Goal: Task Accomplishment & Management: Manage account settings

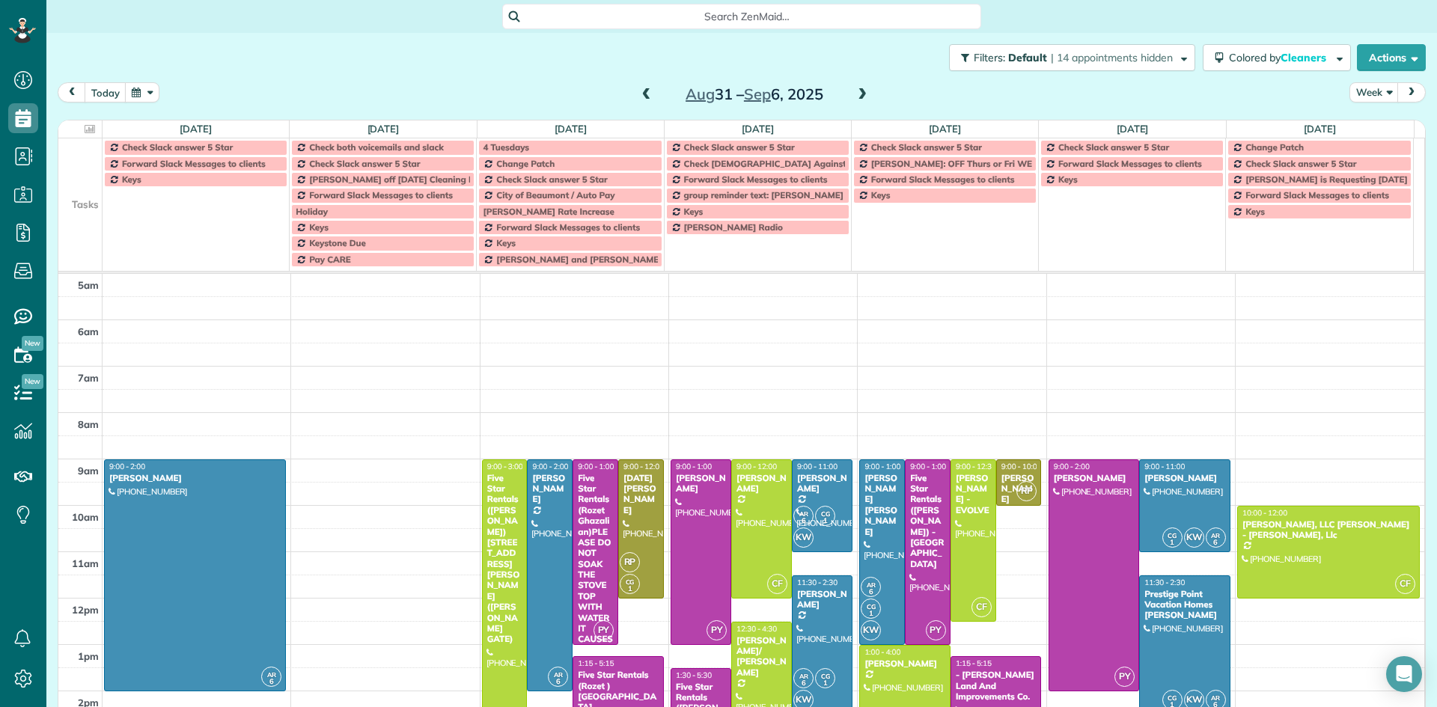
scroll to position [168, 0]
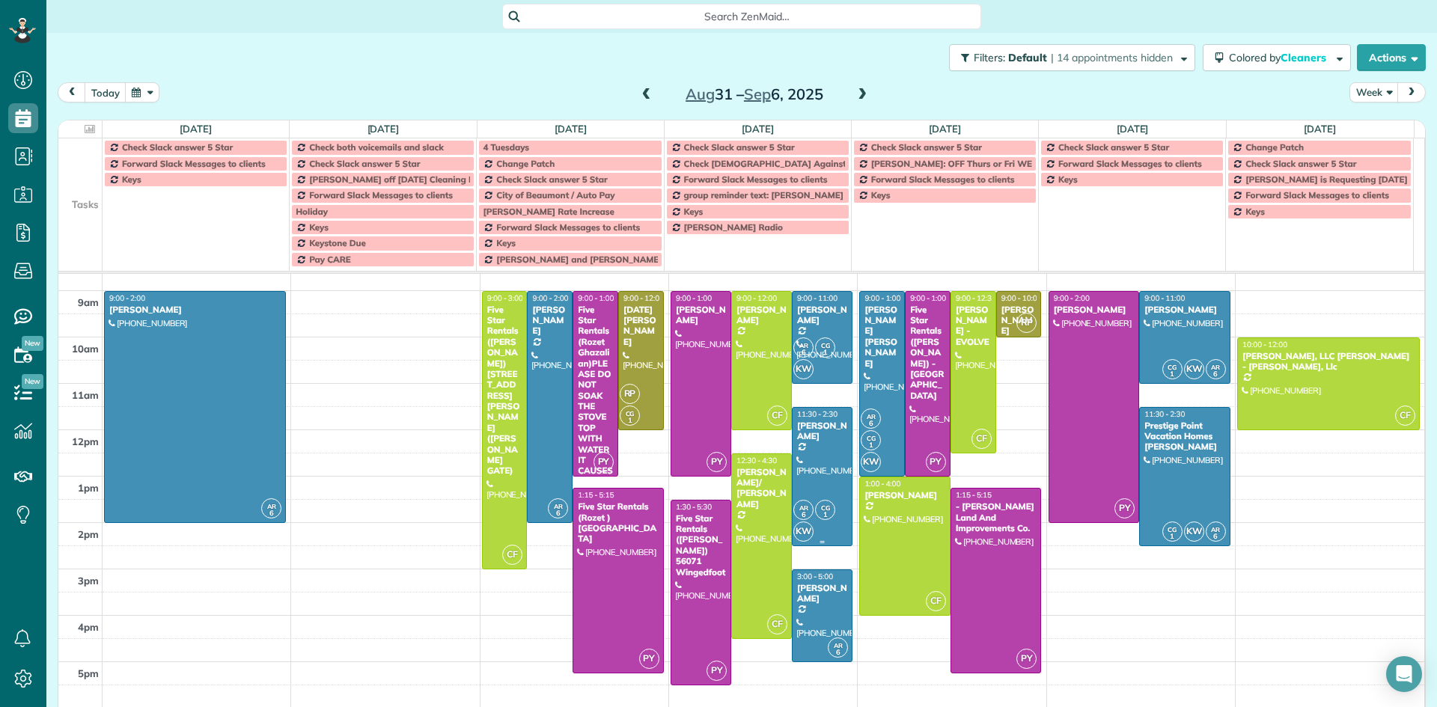
click at [817, 546] on link "AR 6 CG 1 KW 11:30 - 2:30 [PERSON_NAME] [PHONE_NUMBER] 75177 [GEOGRAPHIC_DATA] …" at bounding box center [822, 476] width 61 height 139
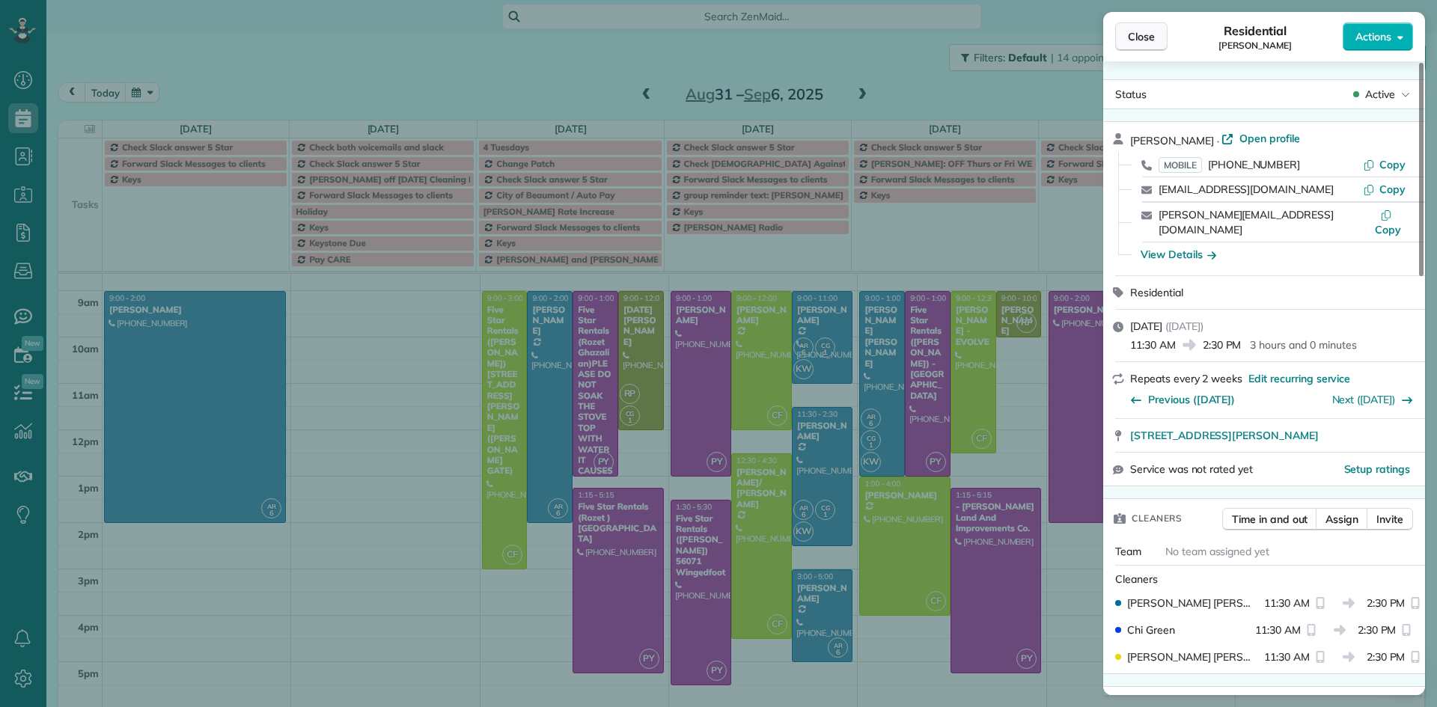
click at [1152, 38] on span "Close" at bounding box center [1141, 36] width 27 height 15
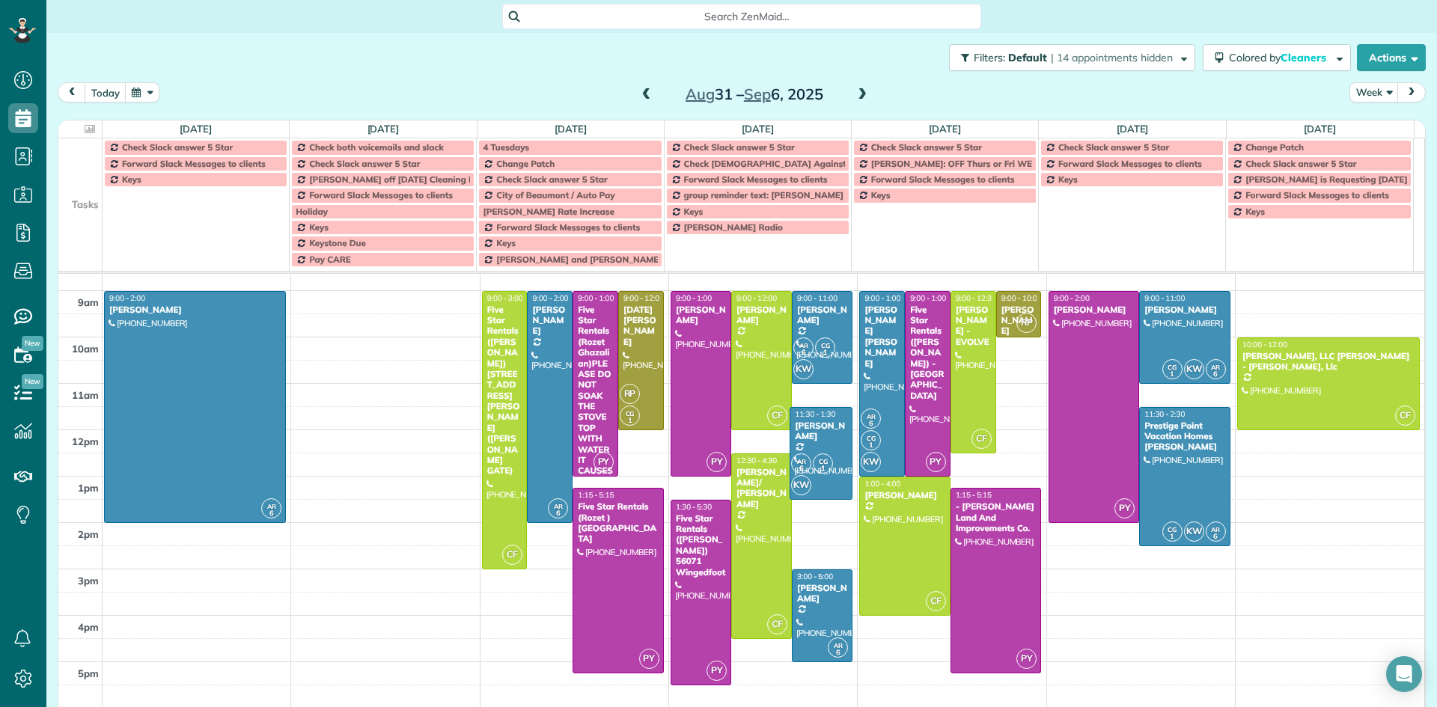
drag, startPoint x: 817, startPoint y: 544, endPoint x: 816, endPoint y: 494, distance: 50.1
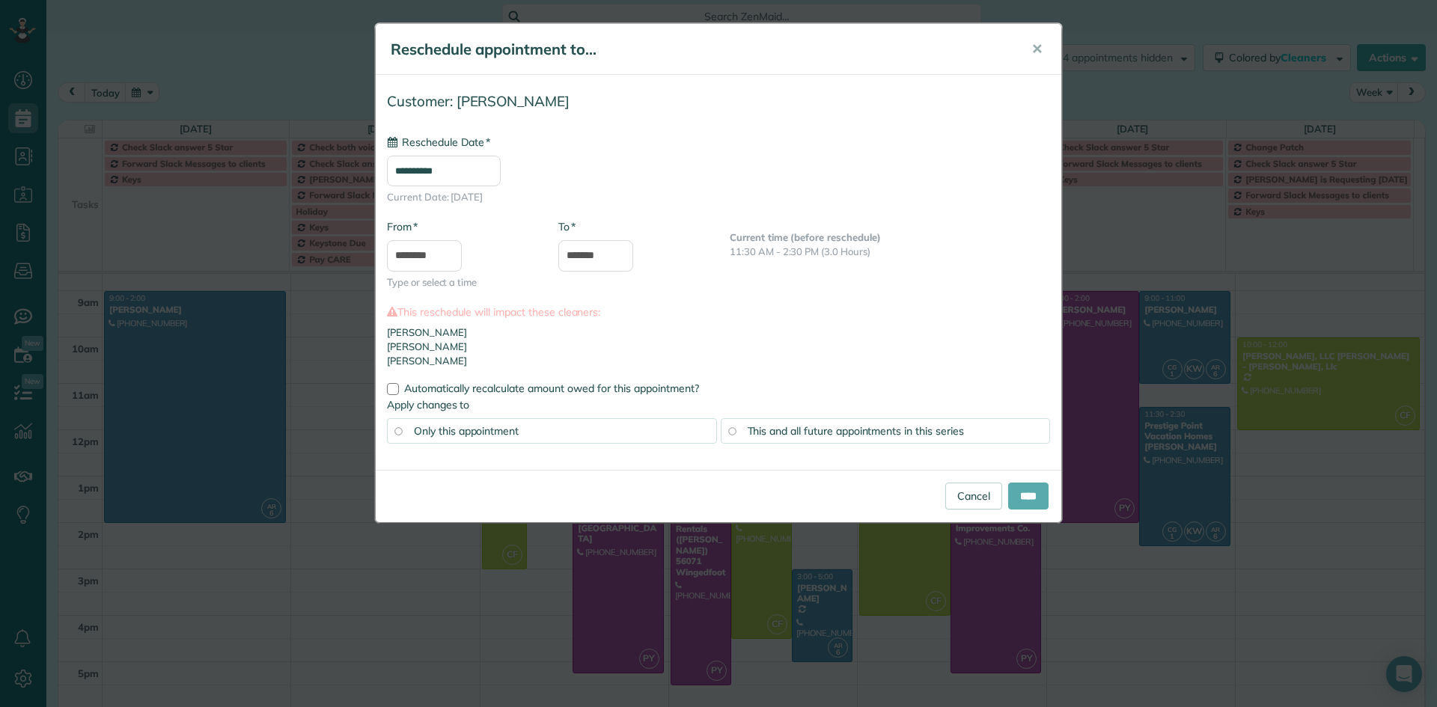
type input "**********"
click at [1030, 495] on input "****" at bounding box center [1028, 496] width 40 height 27
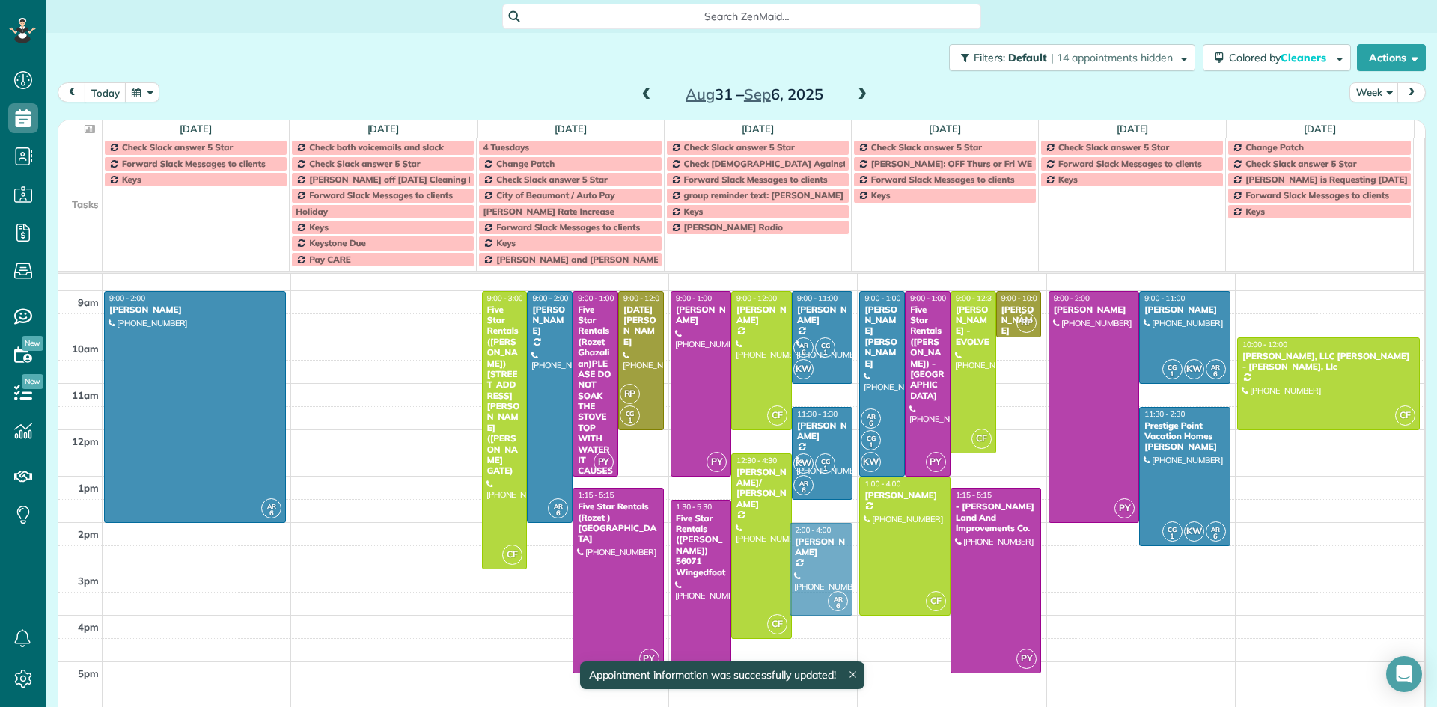
drag, startPoint x: 804, startPoint y: 599, endPoint x: 803, endPoint y: 558, distance: 41.2
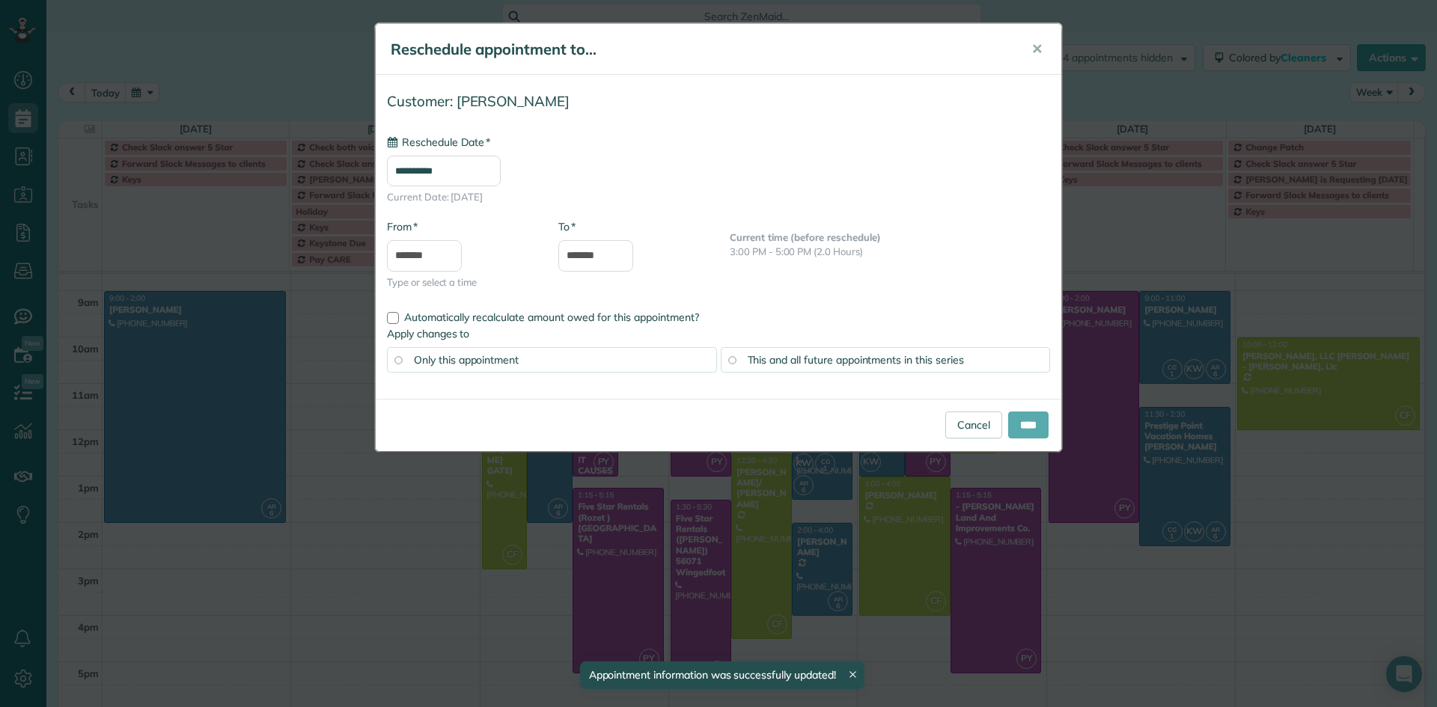
type input "**********"
click at [1031, 425] on input "****" at bounding box center [1028, 425] width 40 height 27
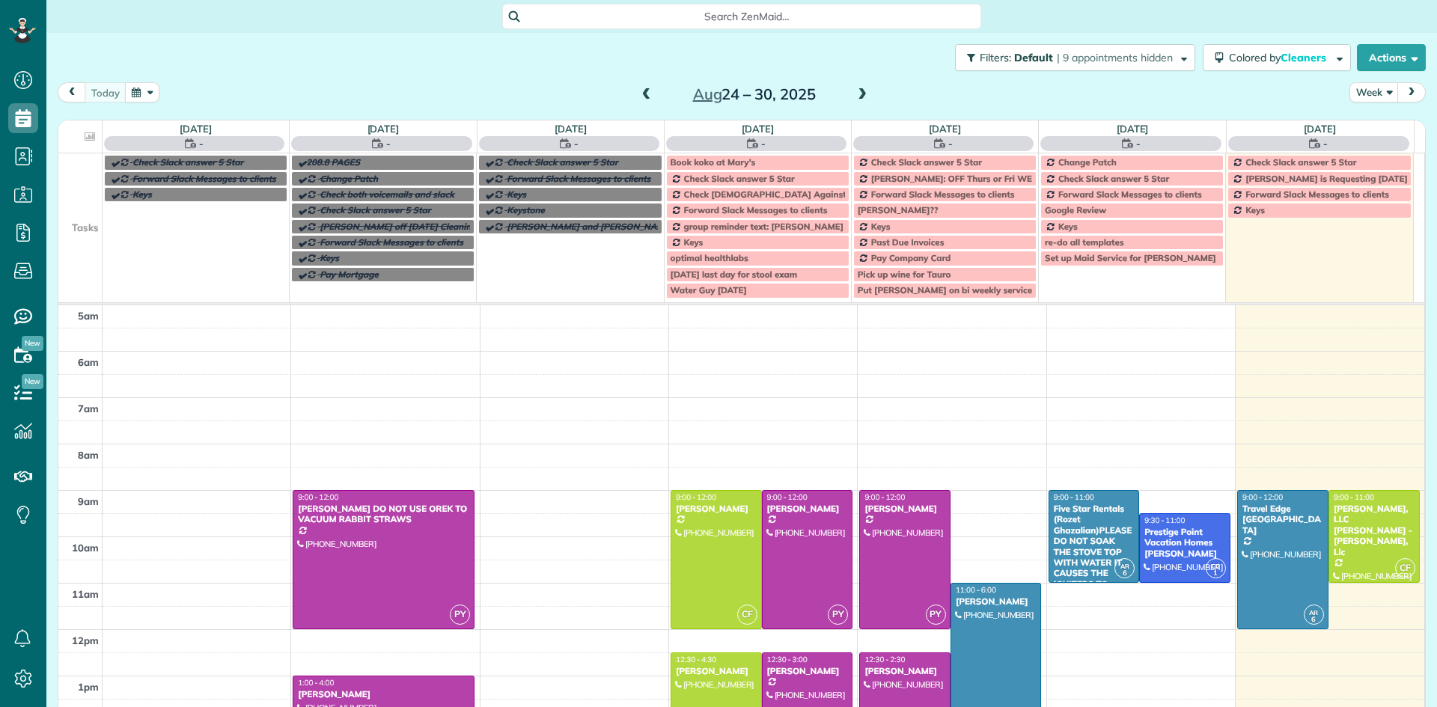
scroll to position [94, 0]
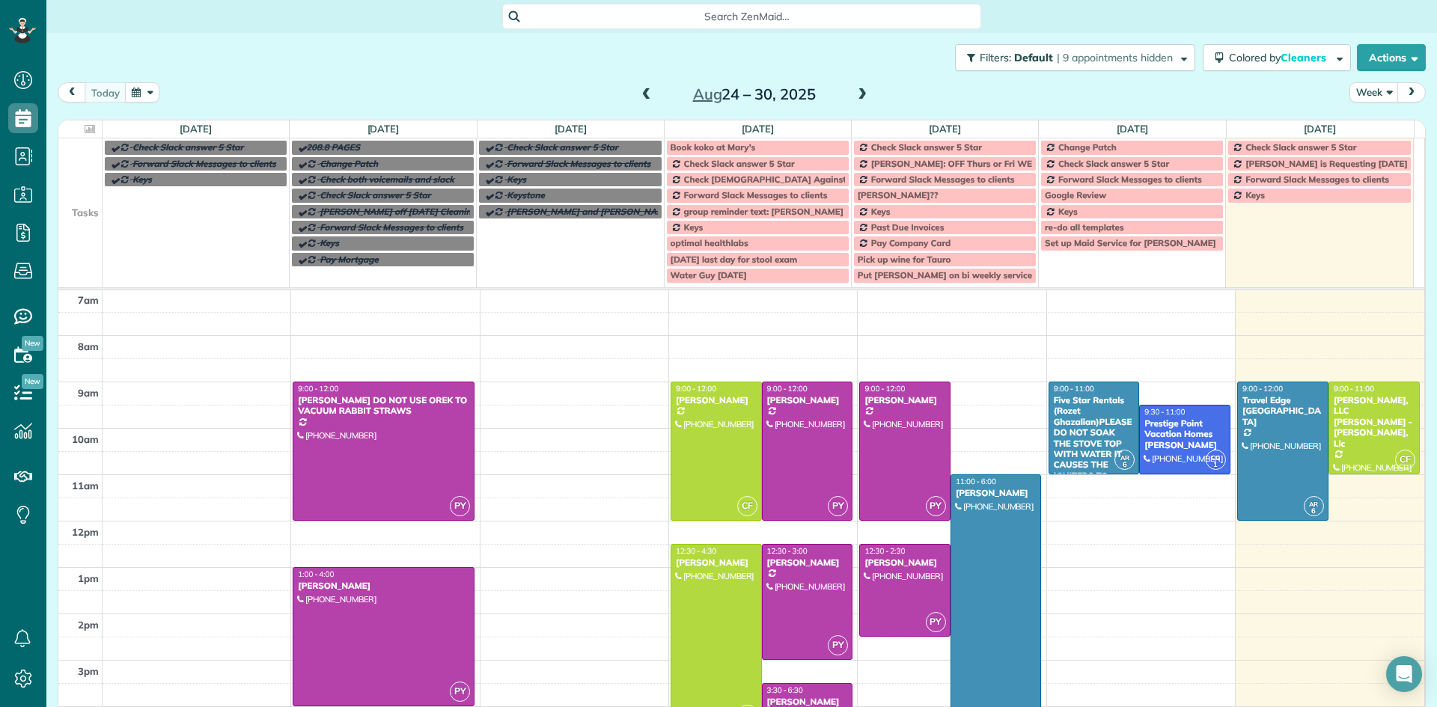
click at [730, 592] on div at bounding box center [716, 637] width 90 height 184
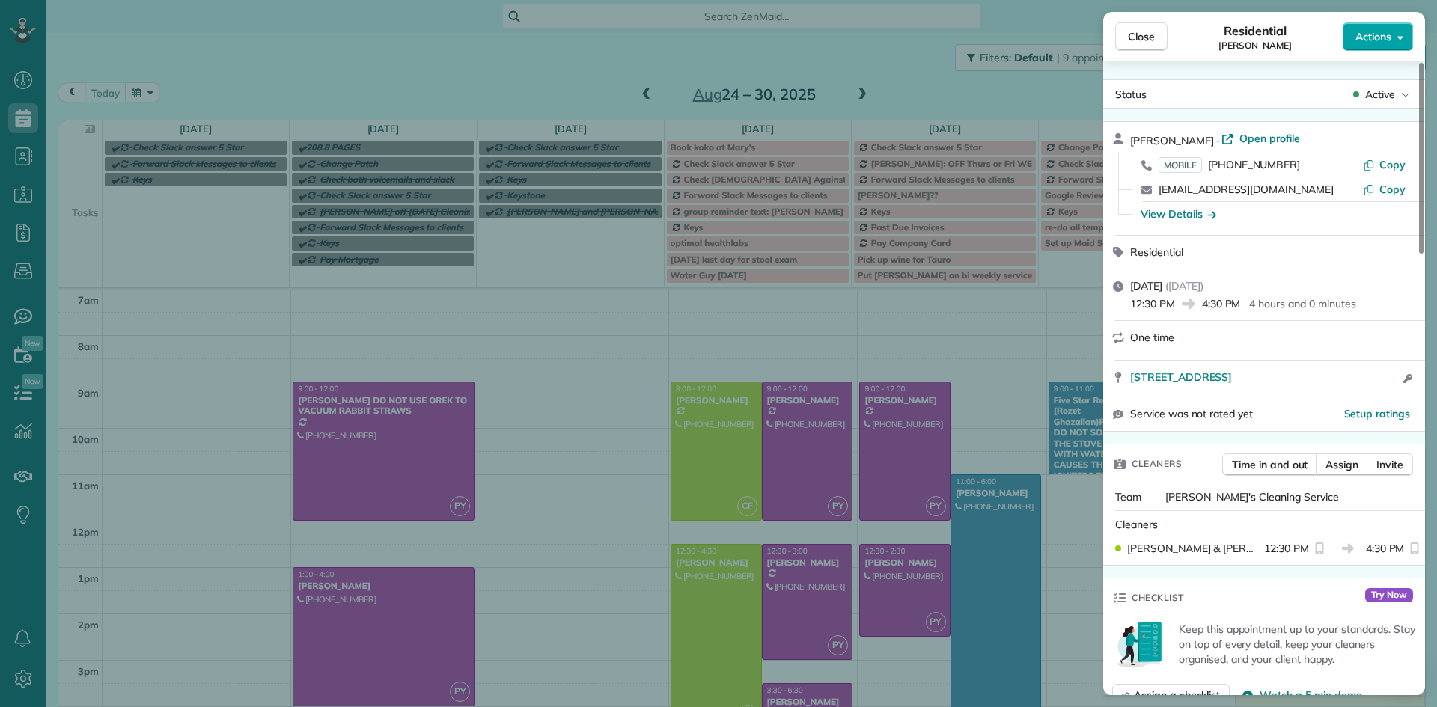
click at [1379, 33] on span "Actions" at bounding box center [1373, 36] width 36 height 15
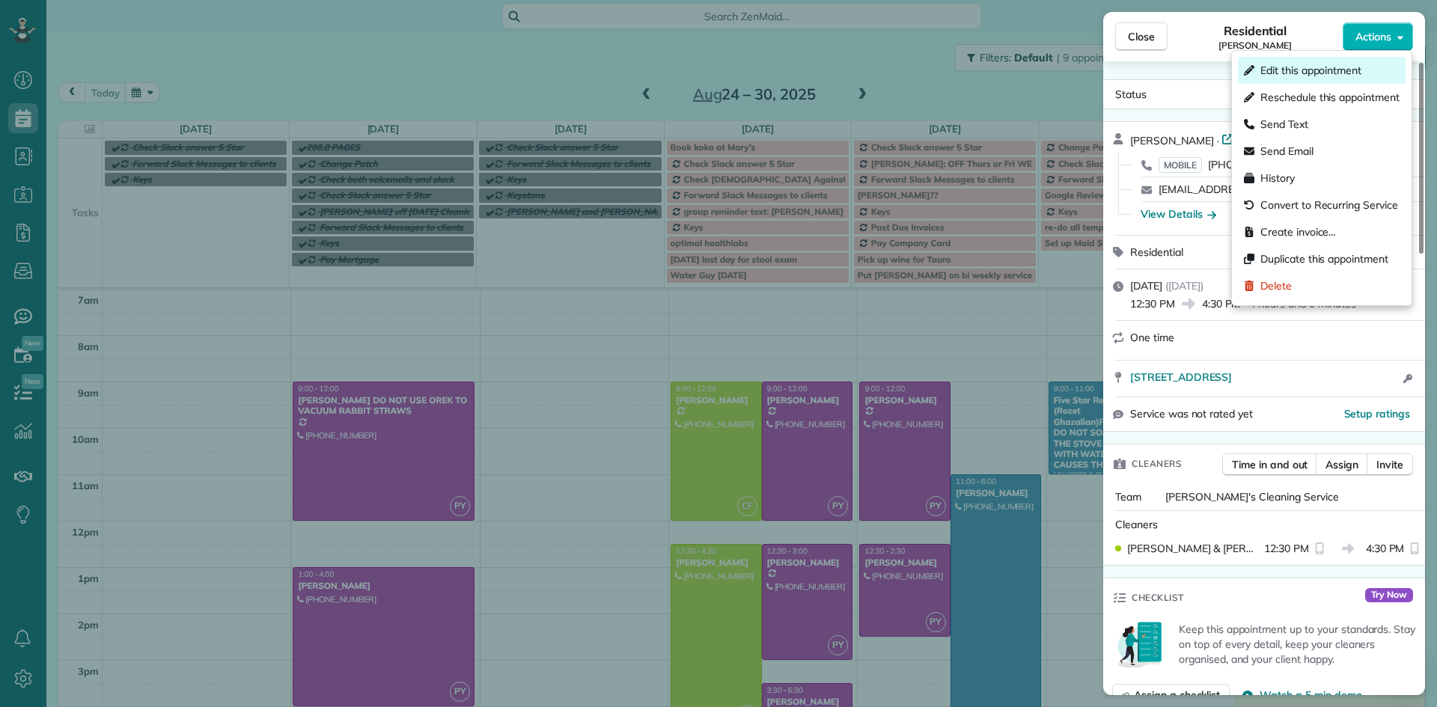
click at [1367, 70] on div "Edit this appointment" at bounding box center [1322, 70] width 168 height 27
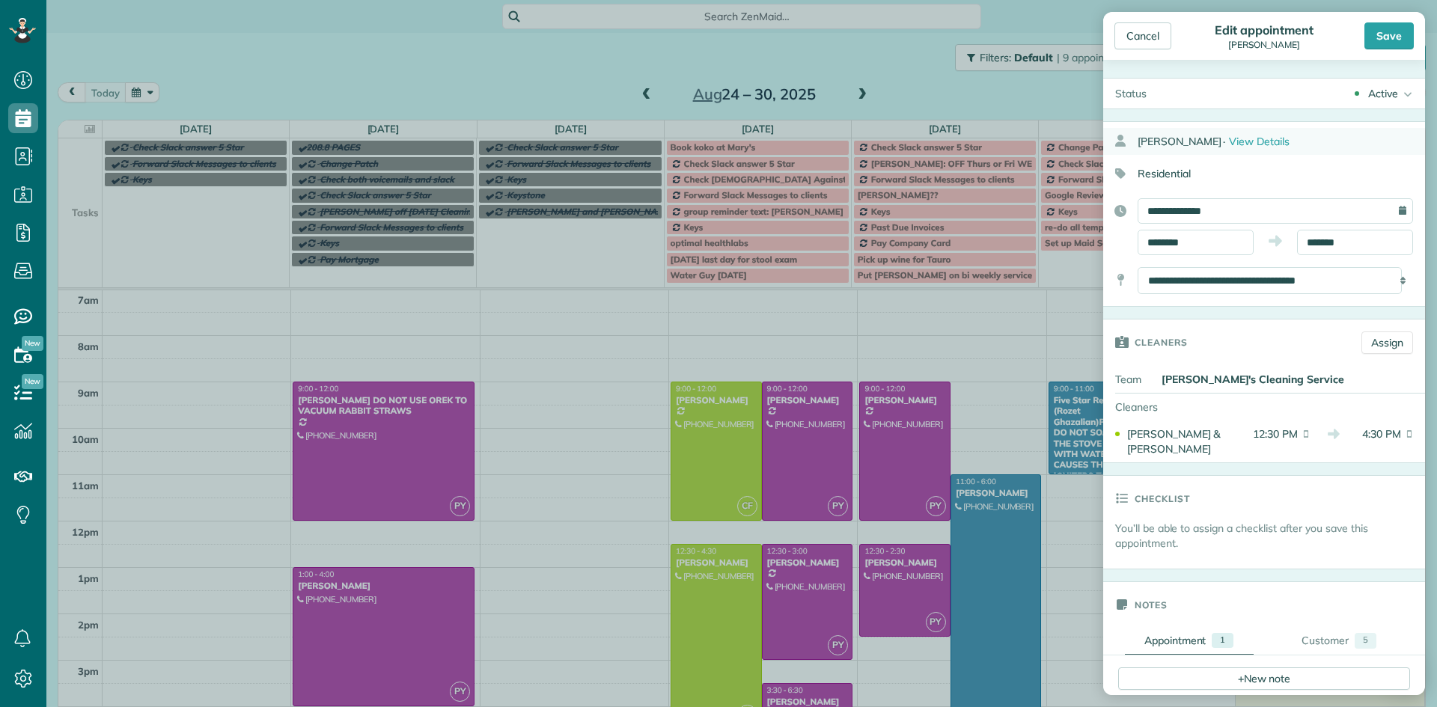
click at [1207, 148] on div "David Fickes · View Details" at bounding box center [1281, 141] width 287 height 27
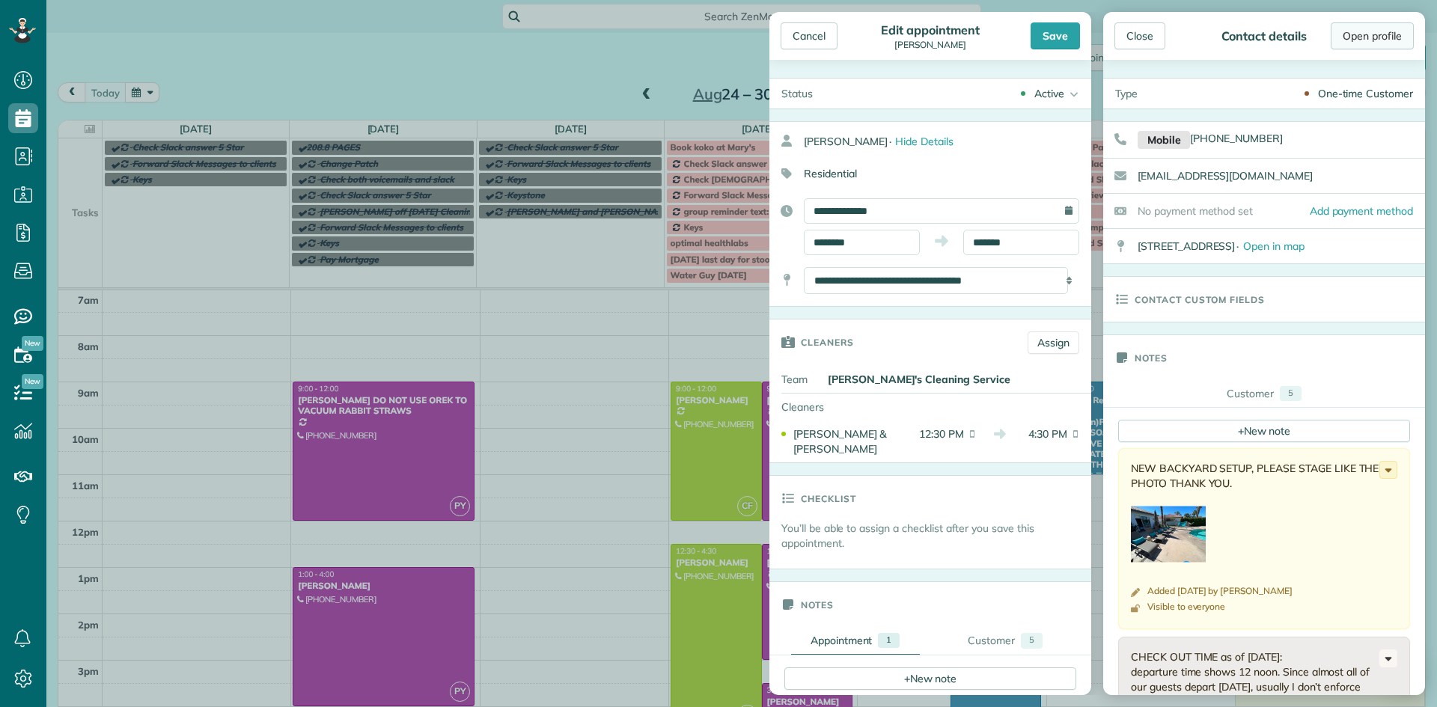
click at [1376, 44] on link "Open profile" at bounding box center [1372, 35] width 83 height 27
click at [813, 47] on div "Cancel" at bounding box center [809, 35] width 57 height 27
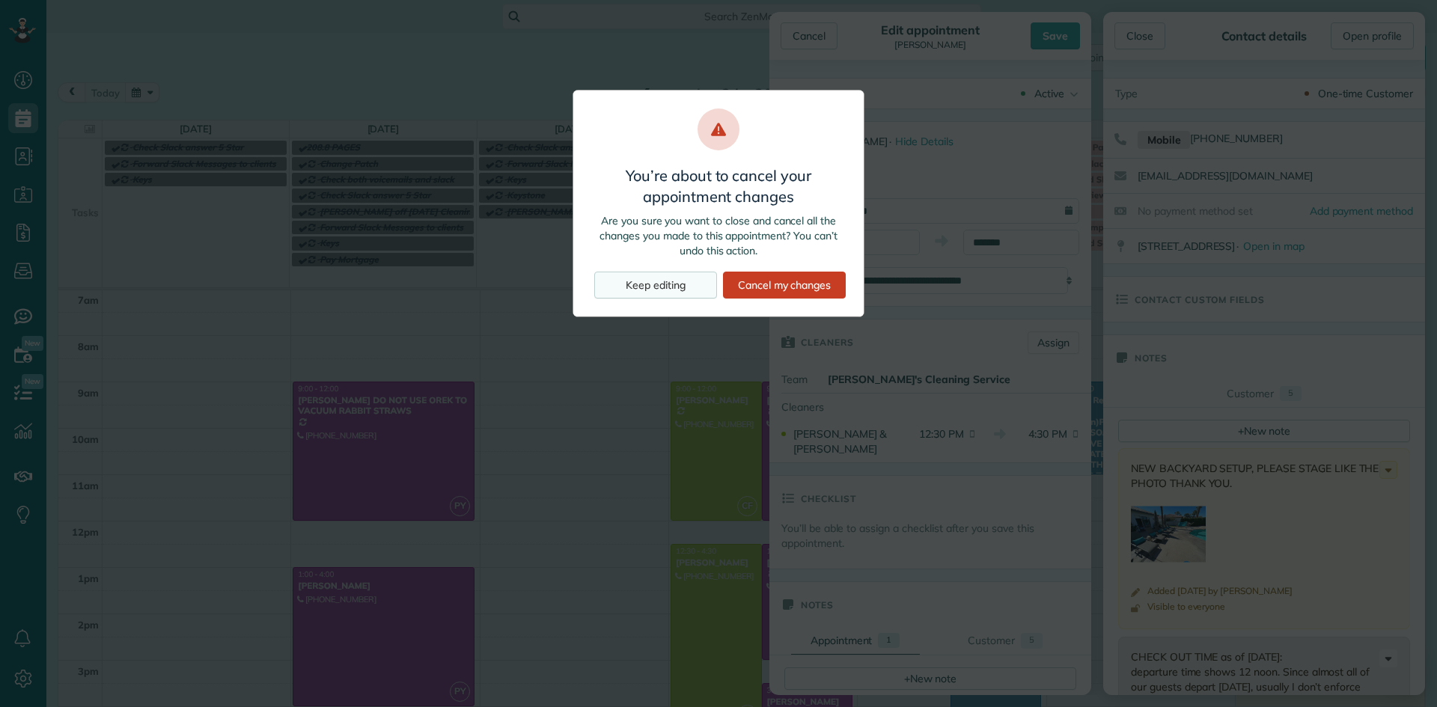
click at [685, 288] on div "Keep editing" at bounding box center [655, 285] width 123 height 27
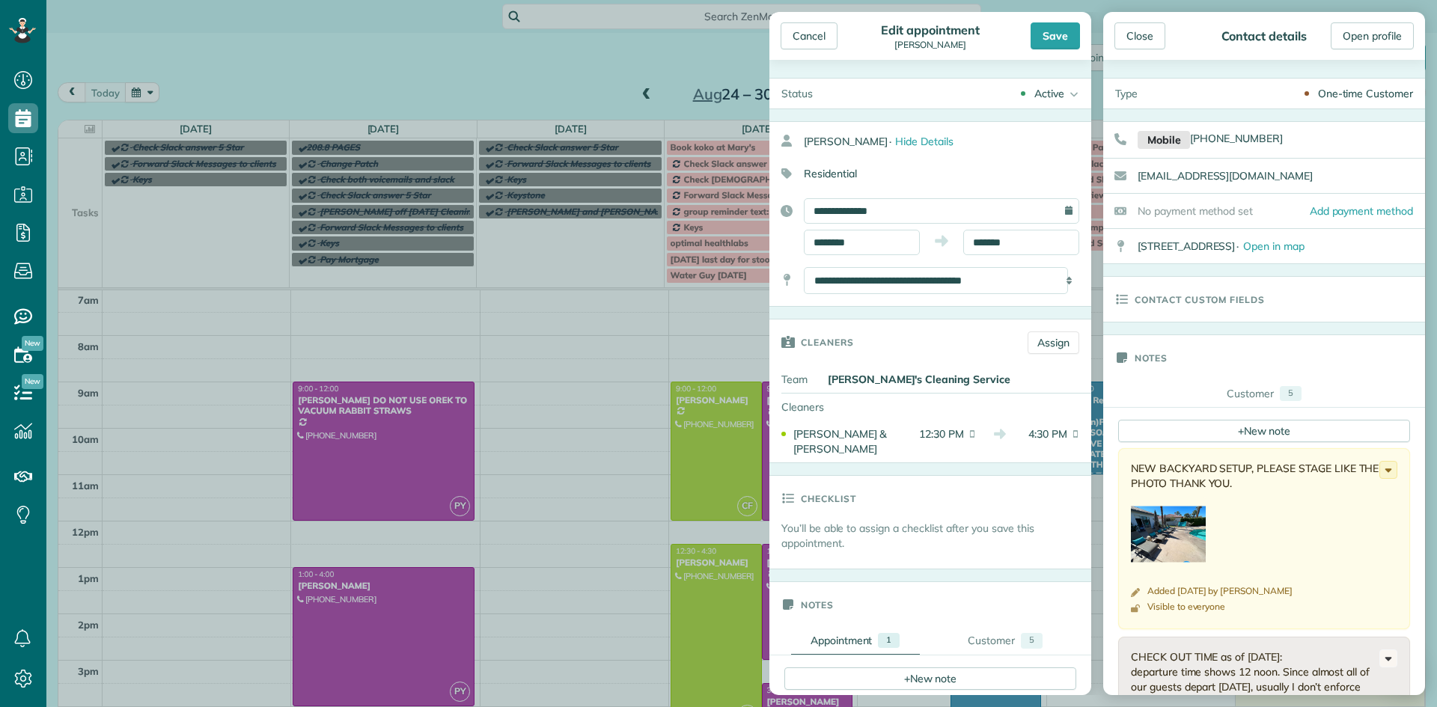
click at [1053, 40] on div "Save" at bounding box center [1055, 35] width 49 height 27
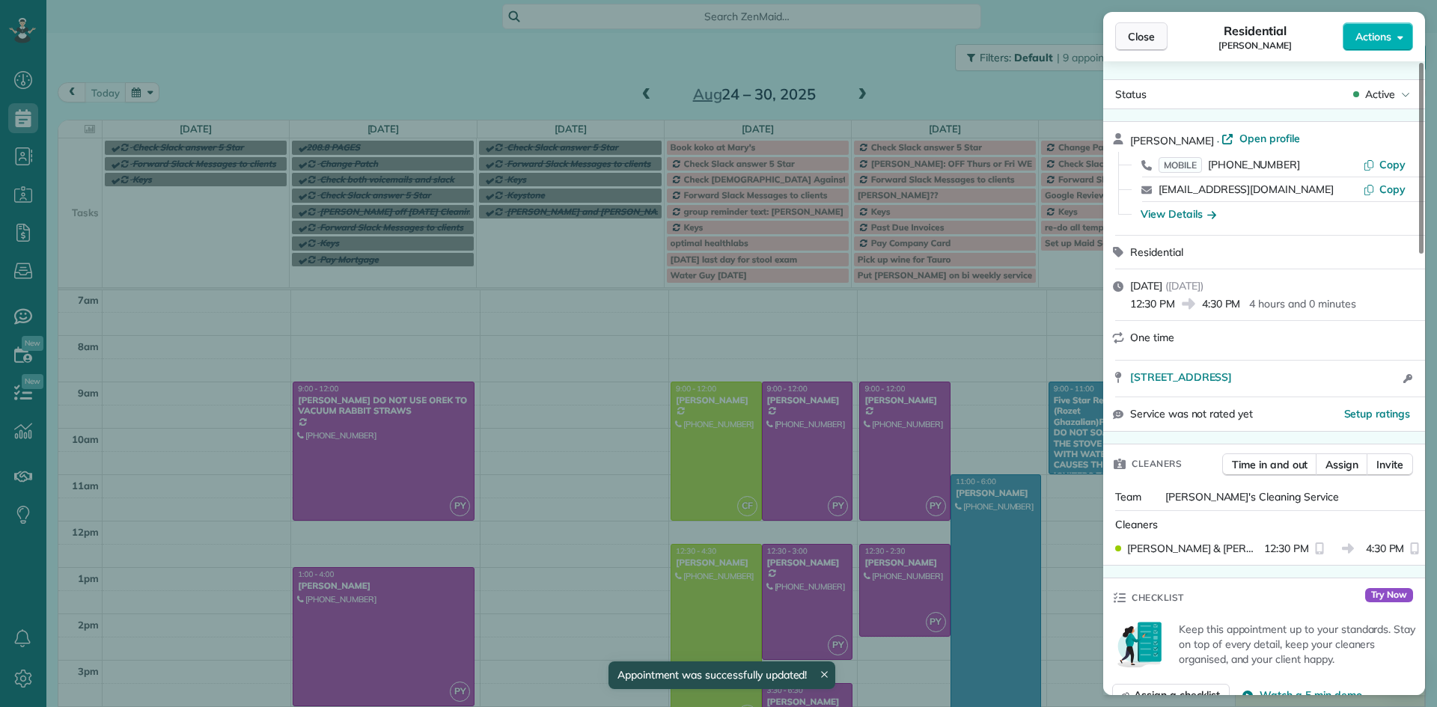
click at [1132, 43] on span "Close" at bounding box center [1141, 36] width 27 height 15
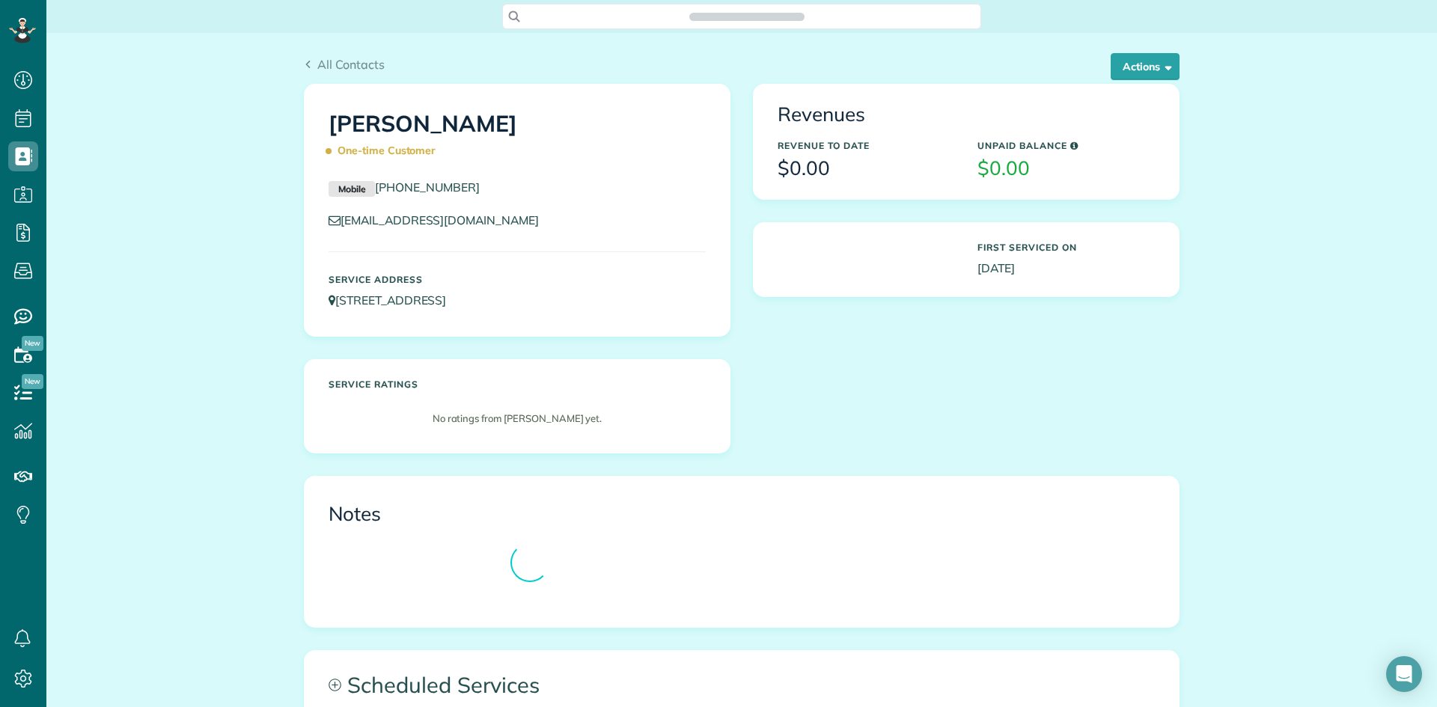
scroll to position [7, 7]
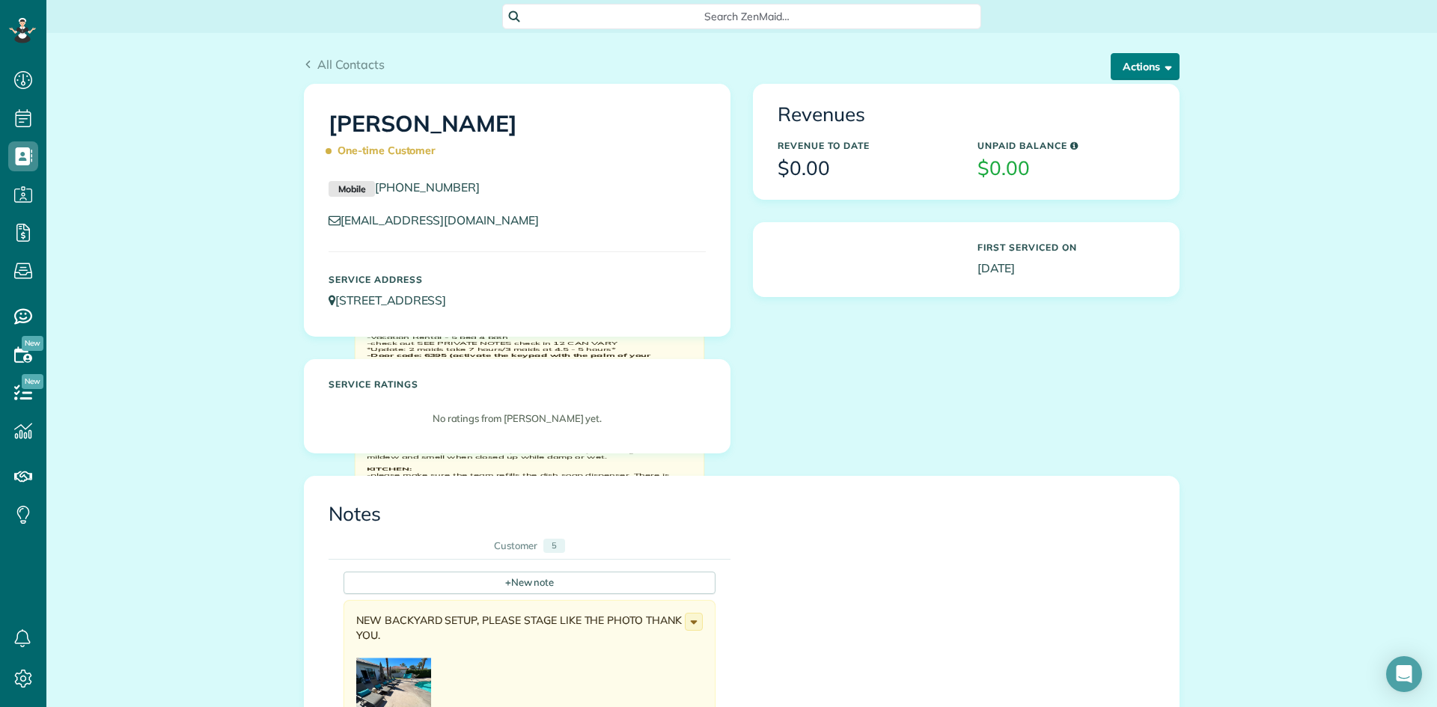
click at [1134, 73] on button "Actions" at bounding box center [1145, 66] width 69 height 27
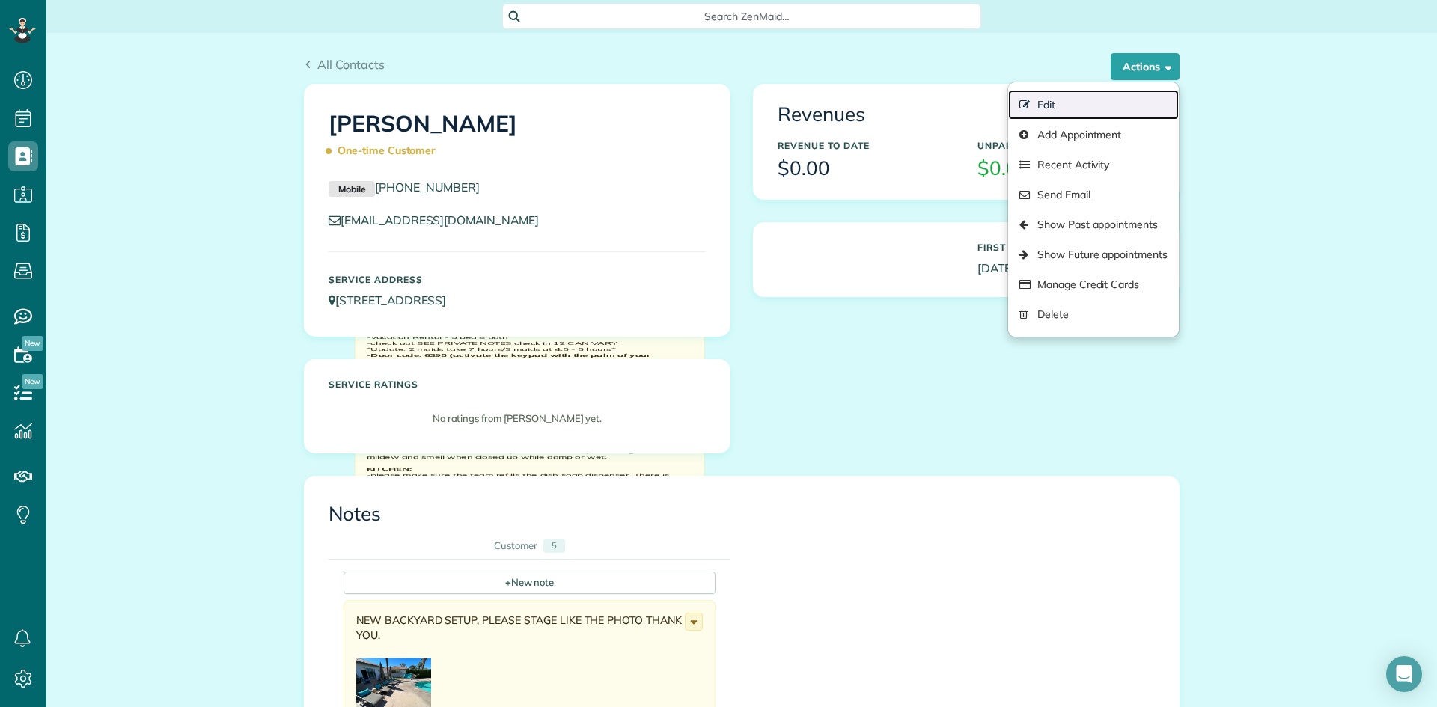
click at [1102, 97] on link "Edit" at bounding box center [1093, 105] width 171 height 30
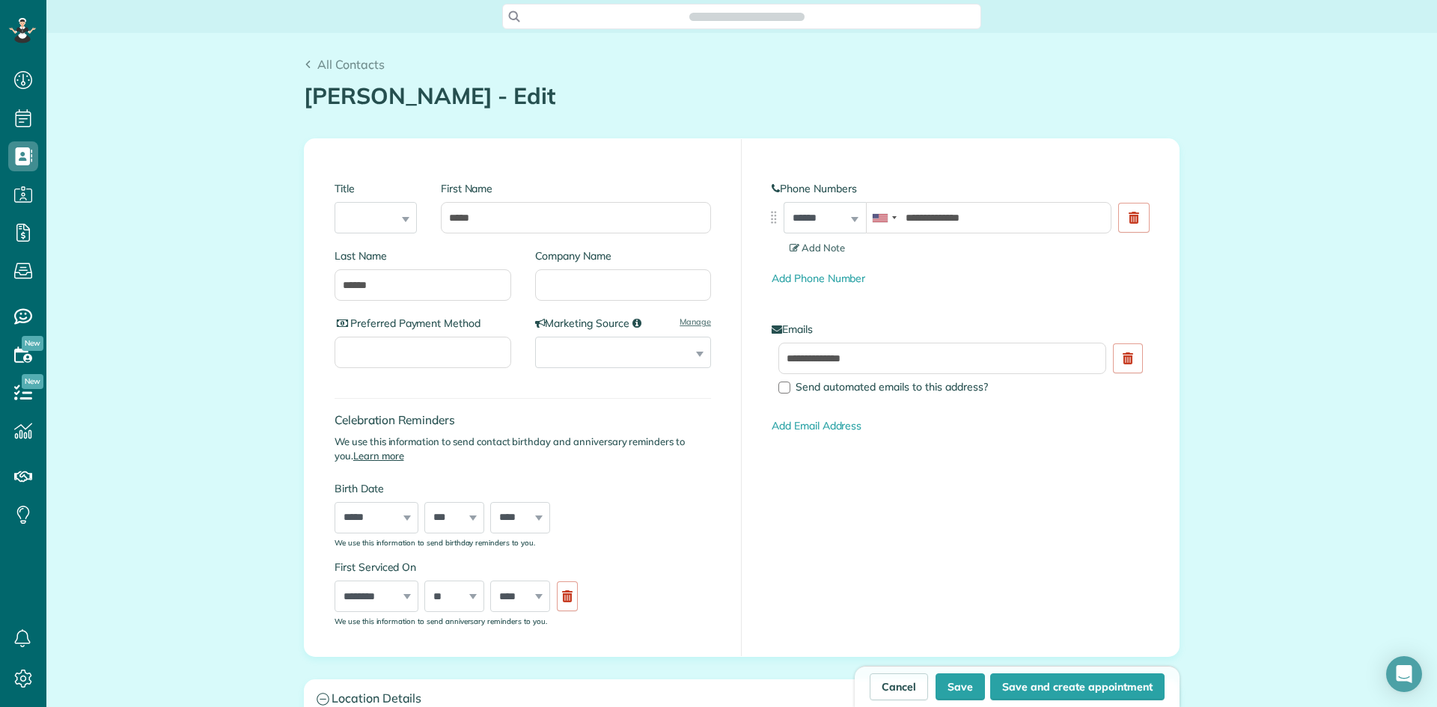
scroll to position [7, 7]
click at [962, 691] on button "Save" at bounding box center [960, 687] width 49 height 27
type input "**********"
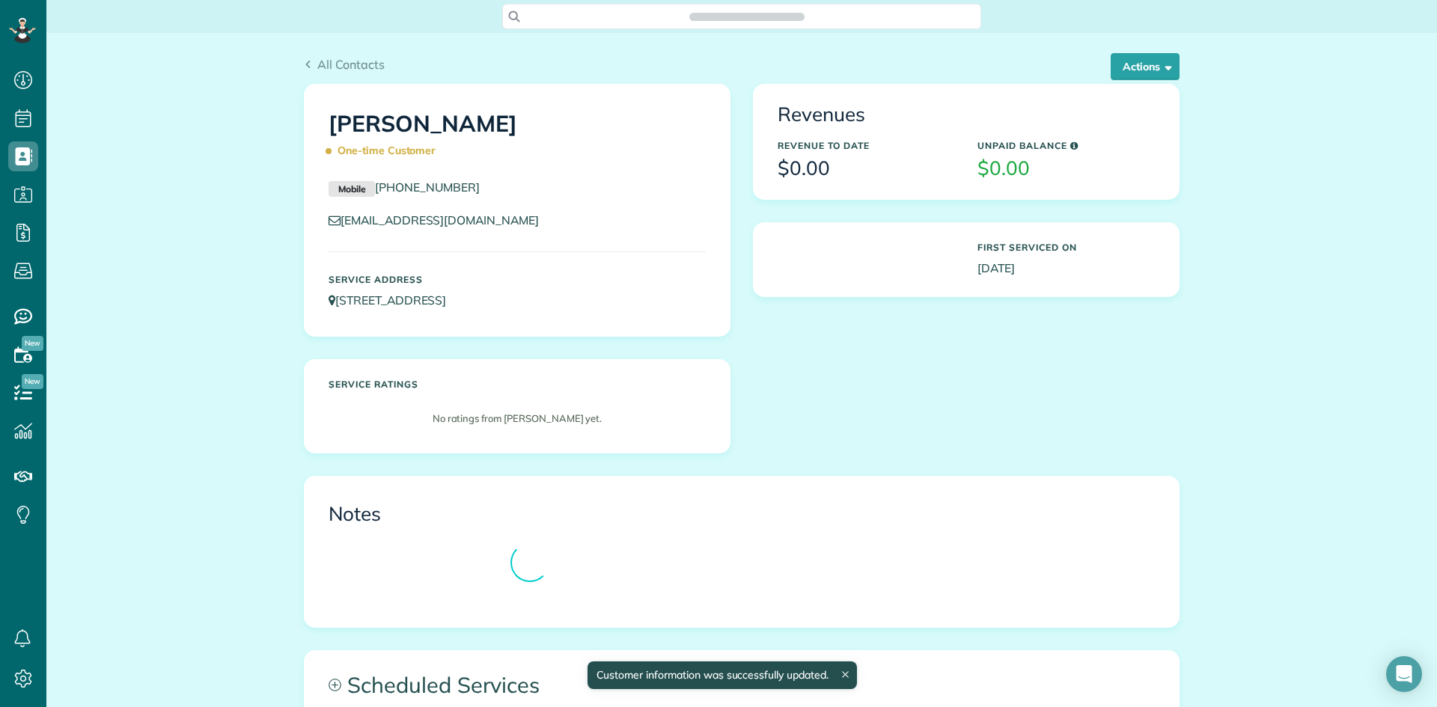
scroll to position [7, 7]
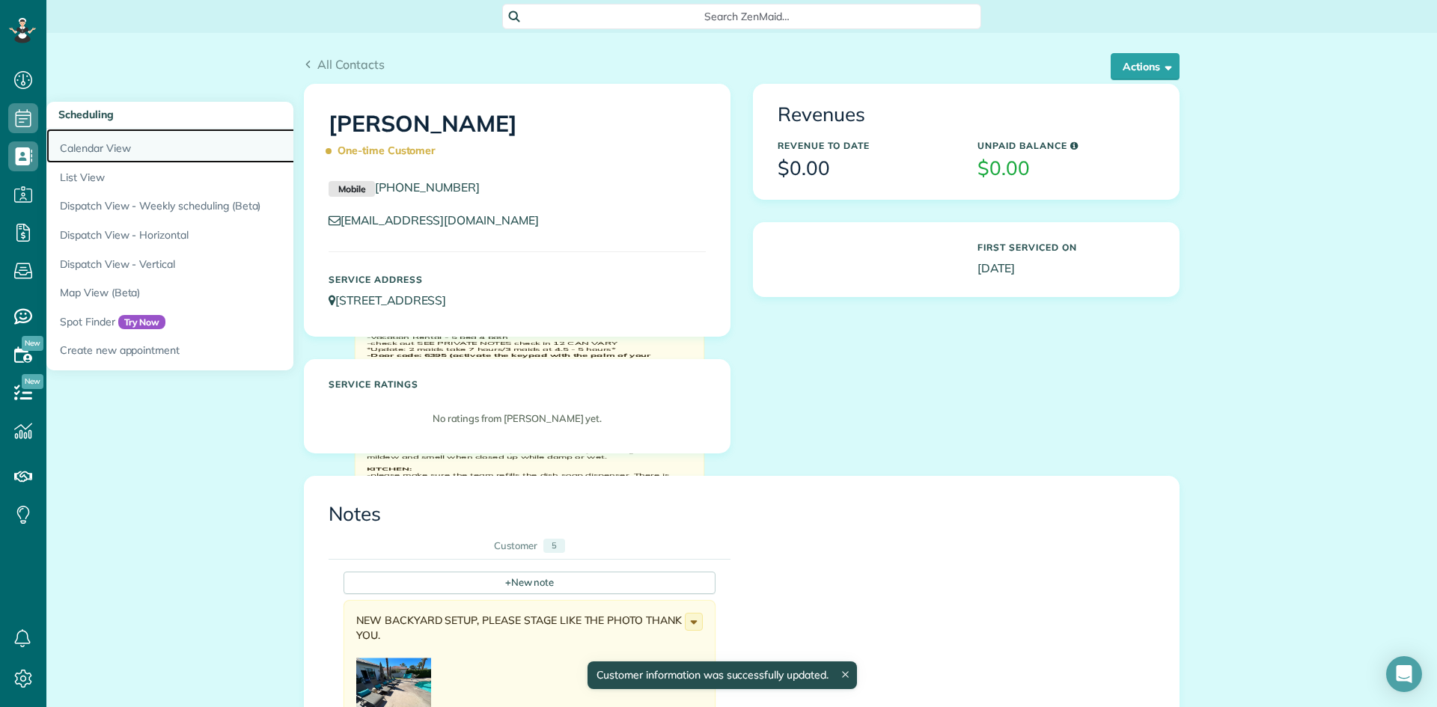
click at [101, 145] on link "Calendar View" at bounding box center [233, 146] width 374 height 34
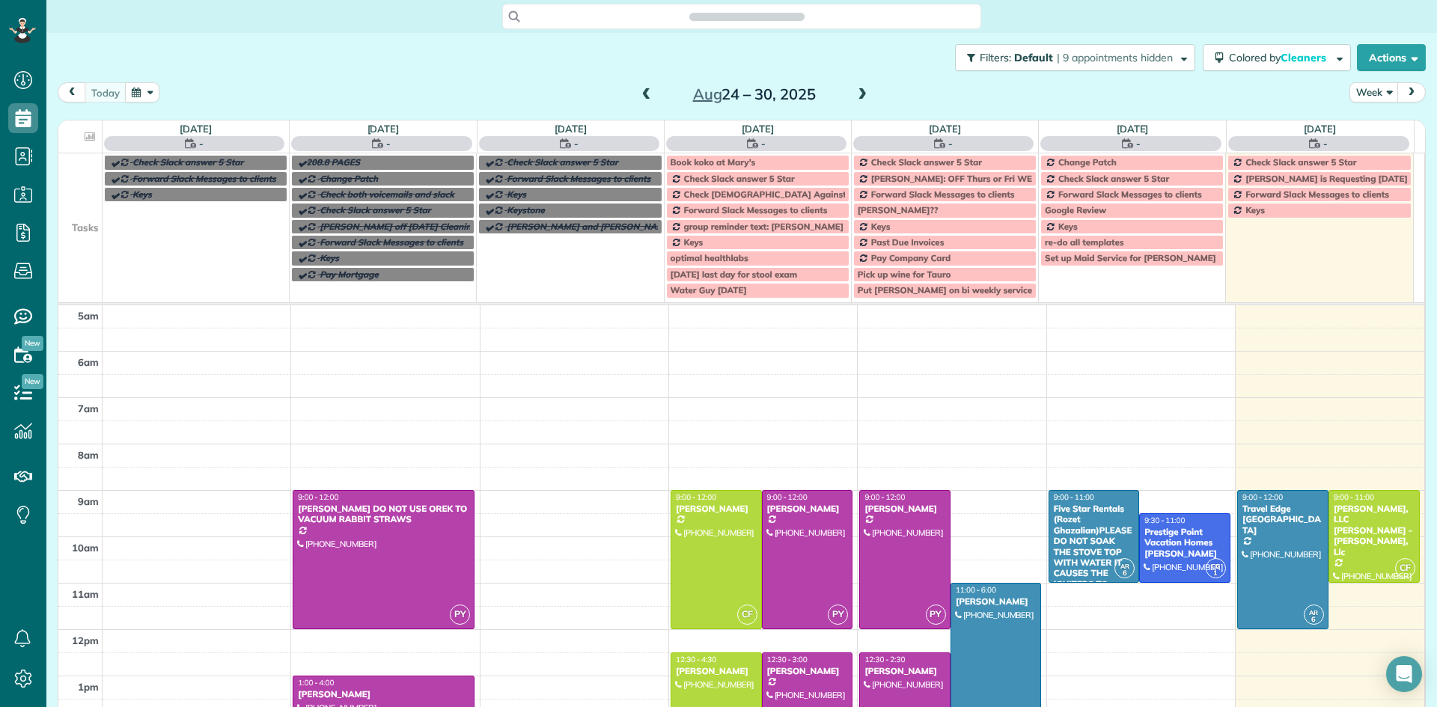
scroll to position [94, 0]
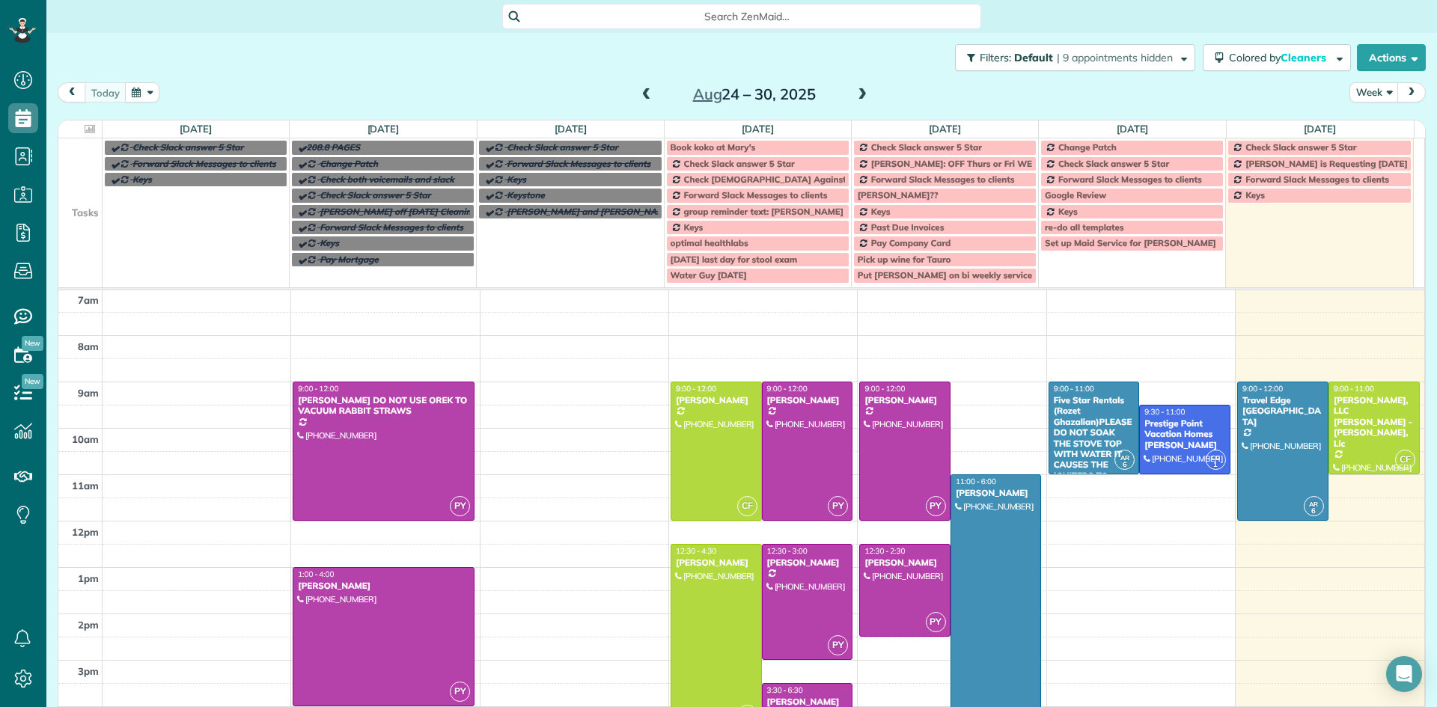
click at [855, 94] on span at bounding box center [862, 94] width 16 height 13
